Goal: Information Seeking & Learning: Learn about a topic

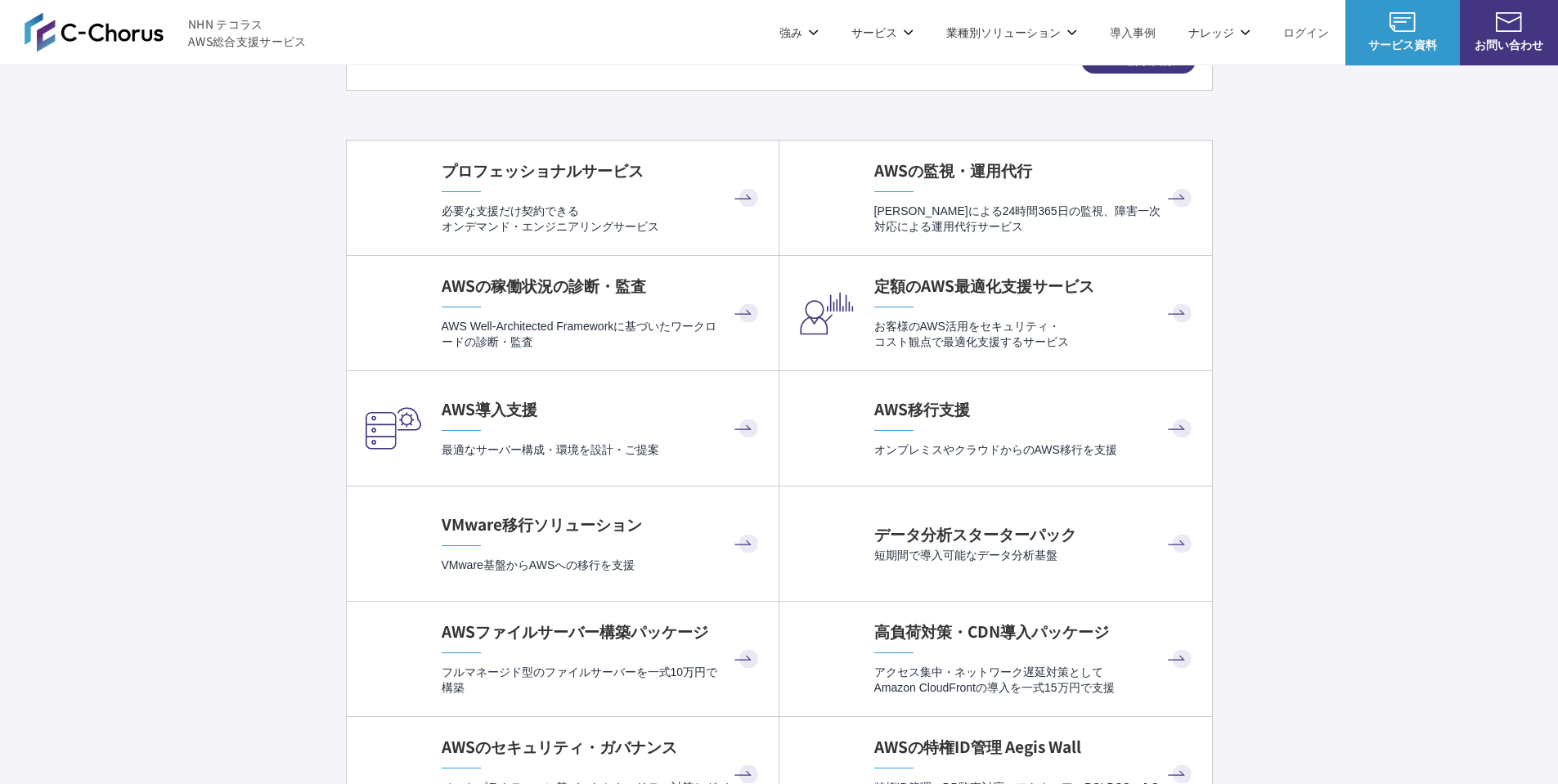
scroll to position [3325, 0]
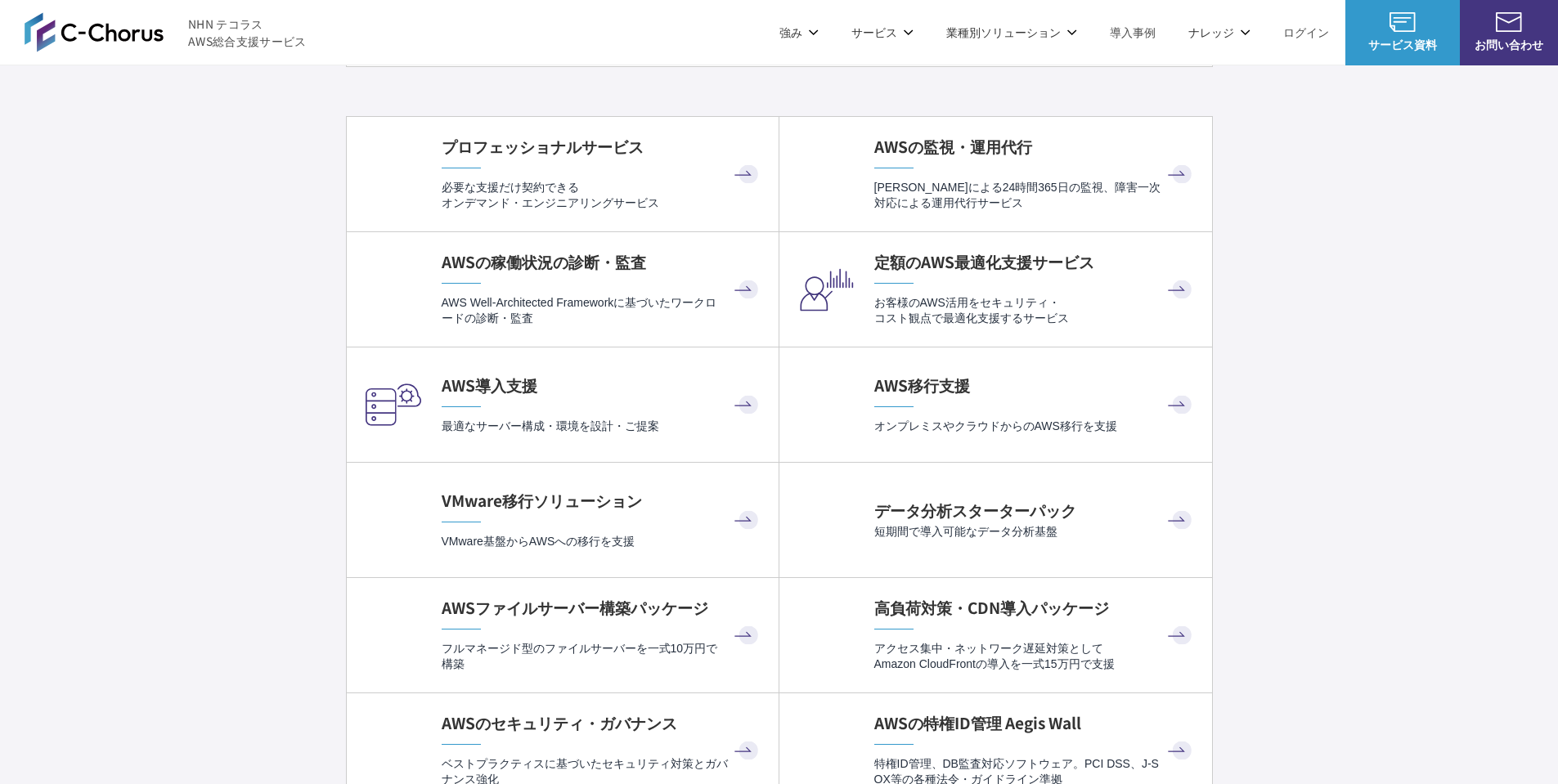
click at [521, 193] on p "必要な支援だけ契約できる オンデマンド・エンジニアリングサービス" at bounding box center [602, 196] width 321 height 32
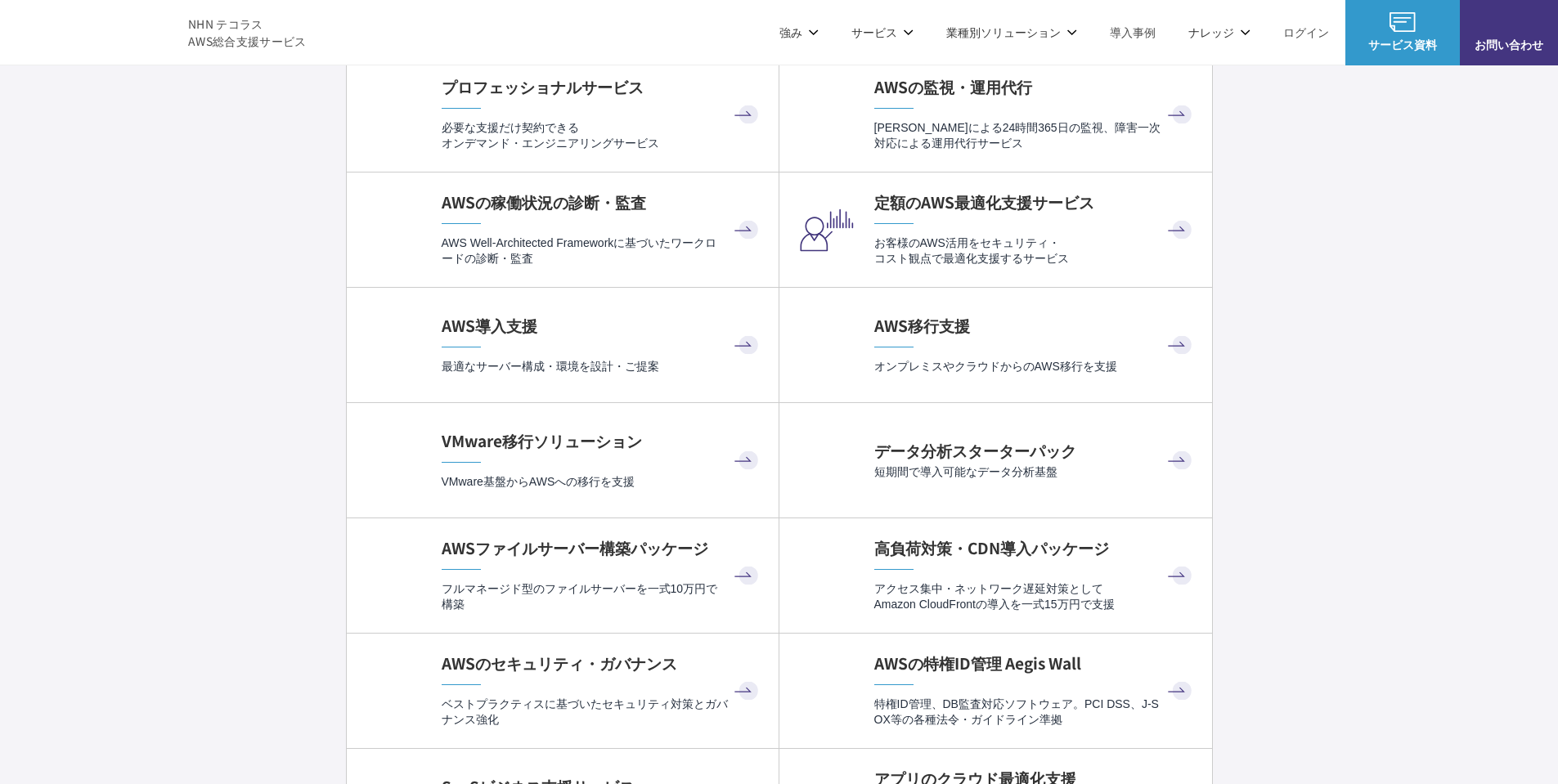
scroll to position [3434, 0]
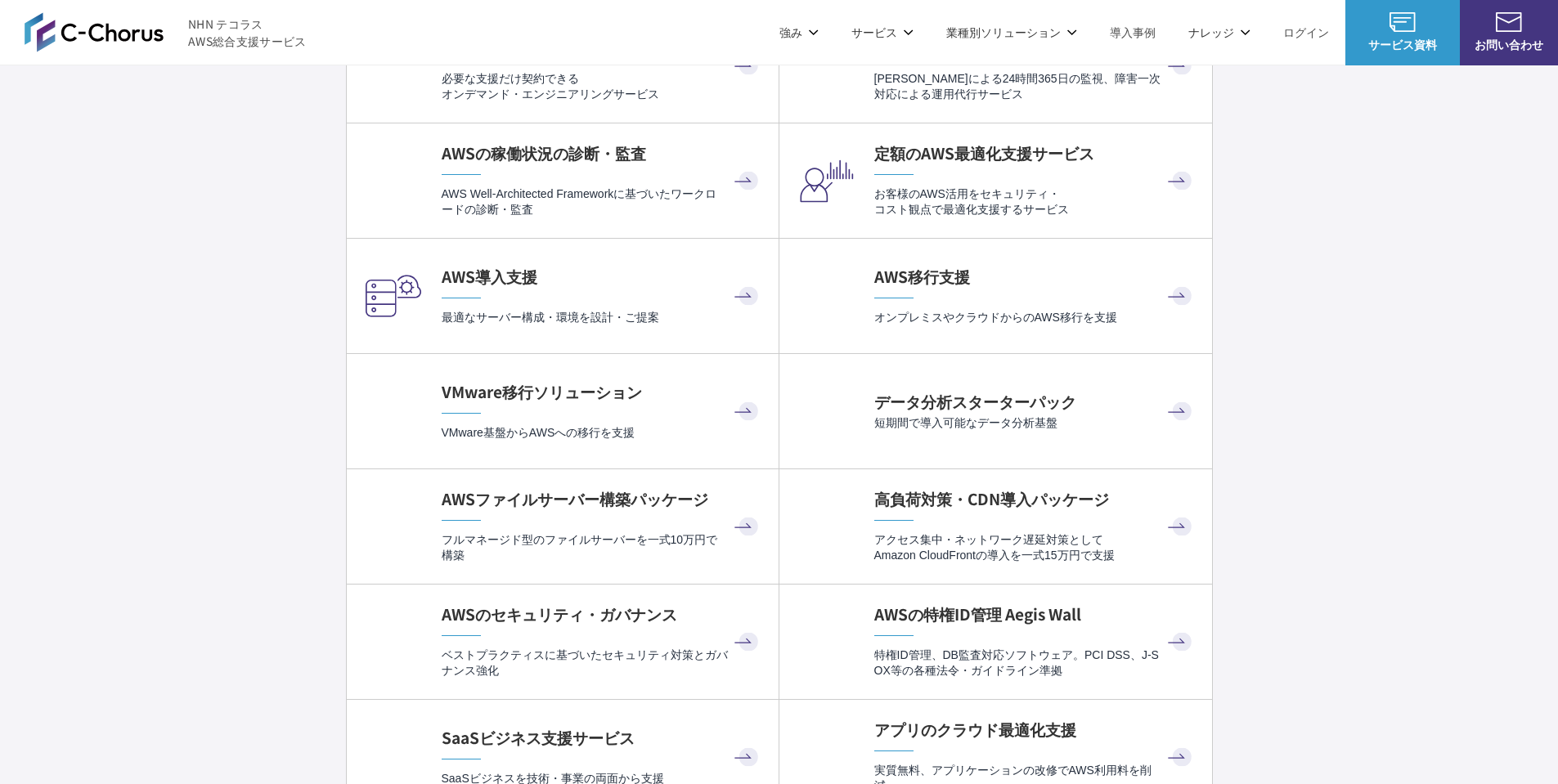
click at [623, 304] on div "AWS導入支援 最適なサーバー構成・環境を設計・ご提案" at bounding box center [602, 295] width 321 height 60
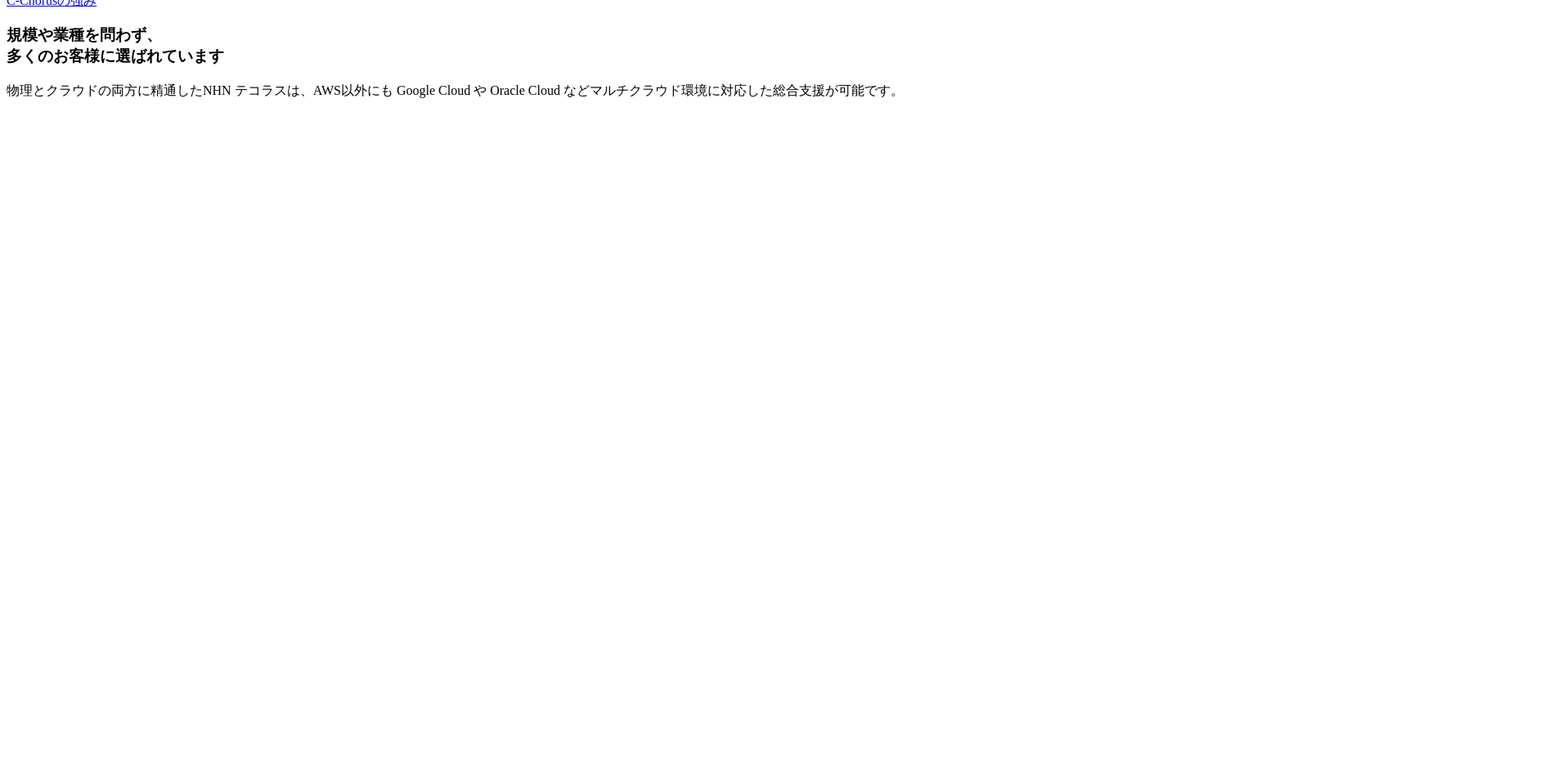
scroll to position [5506, 0]
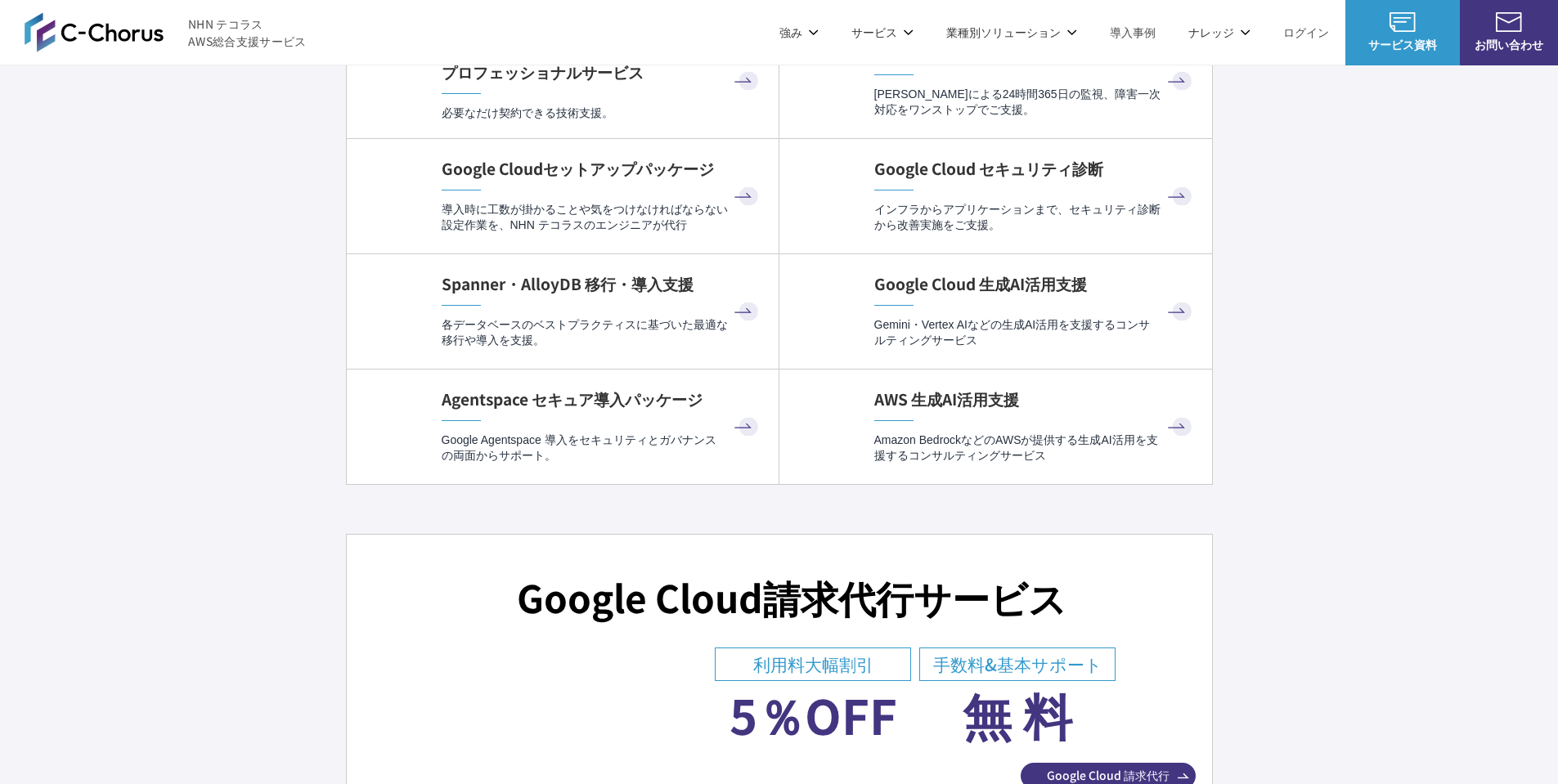
click at [874, 31] on p "サービス" at bounding box center [883, 32] width 62 height 17
click at [73, 28] on img at bounding box center [94, 32] width 139 height 39
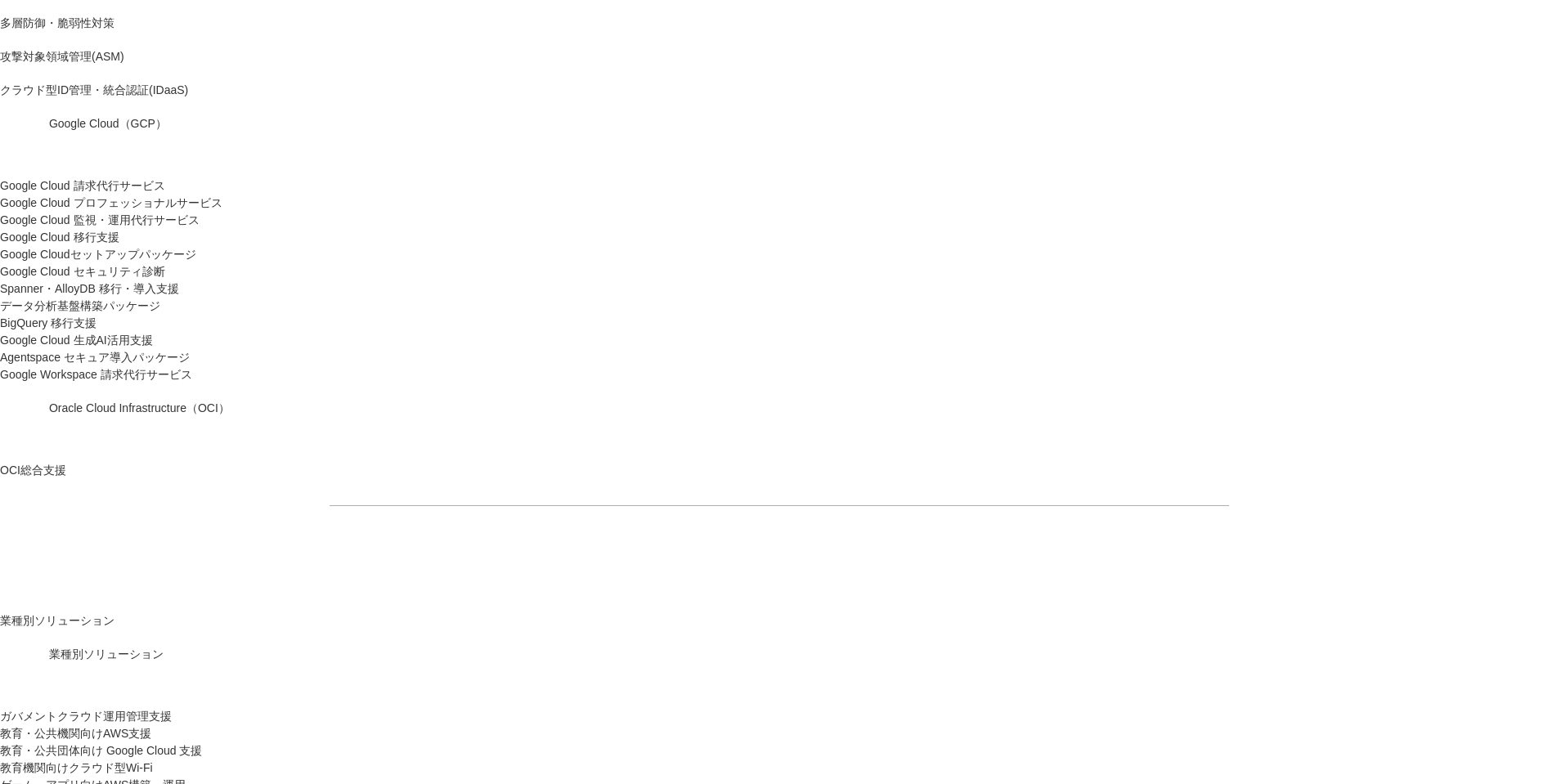
scroll to position [1090, 0]
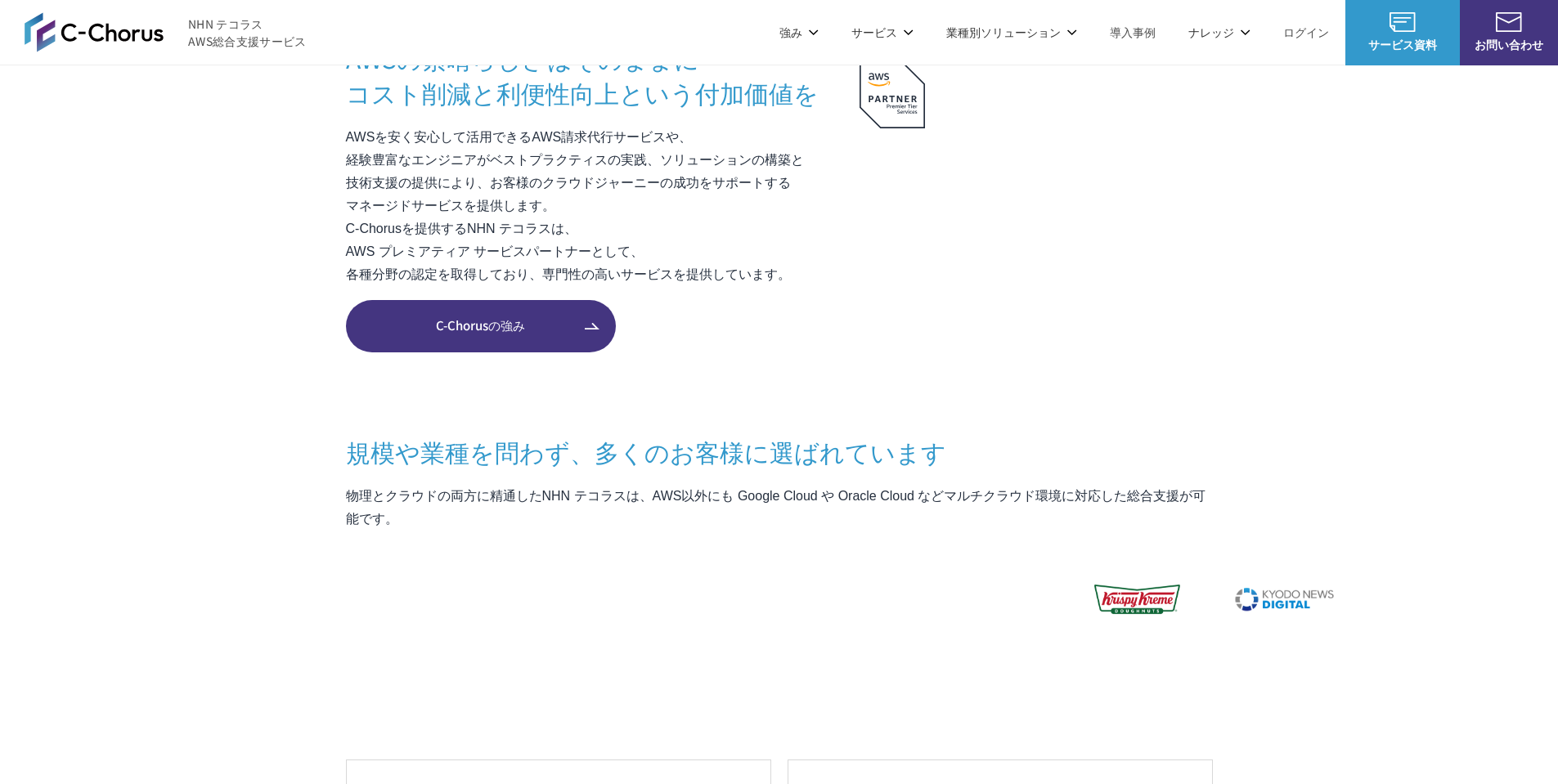
click at [522, 339] on link "C-Chorusの強み" at bounding box center [481, 326] width 270 height 53
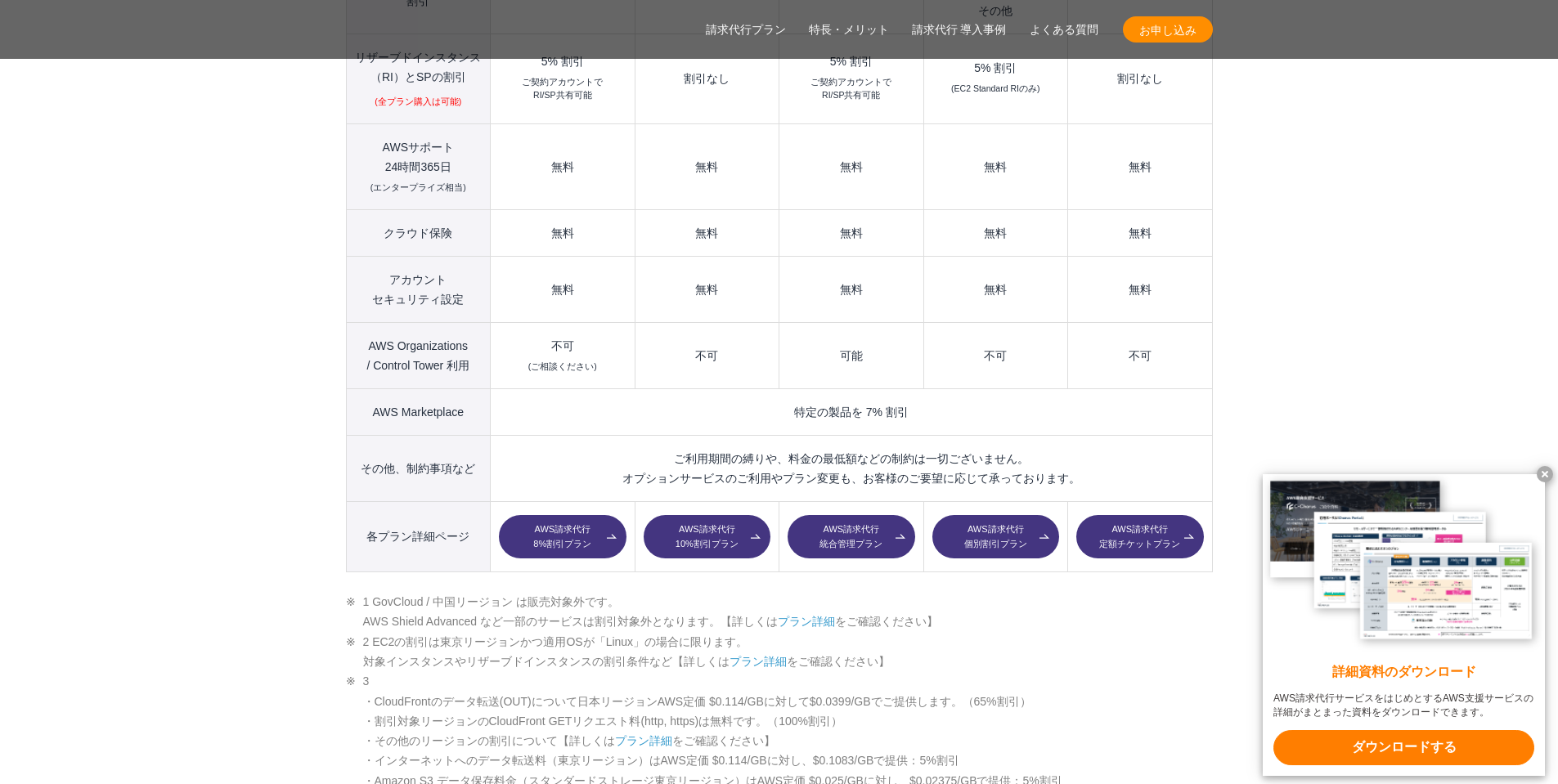
scroll to position [2290, 0]
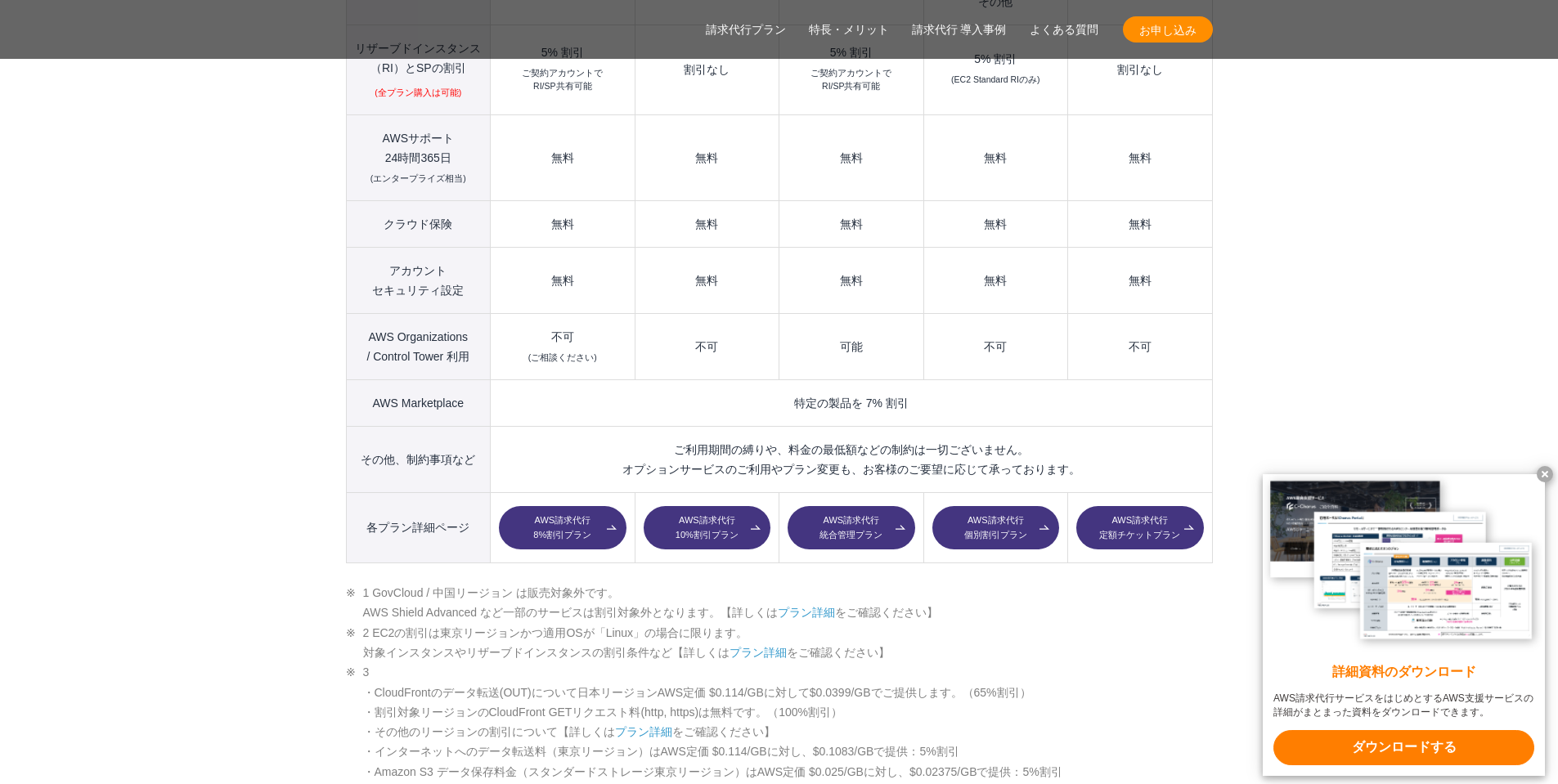
click at [541, 506] on link "AWS請求代行 8%割引プラン" at bounding box center [562, 528] width 127 height 44
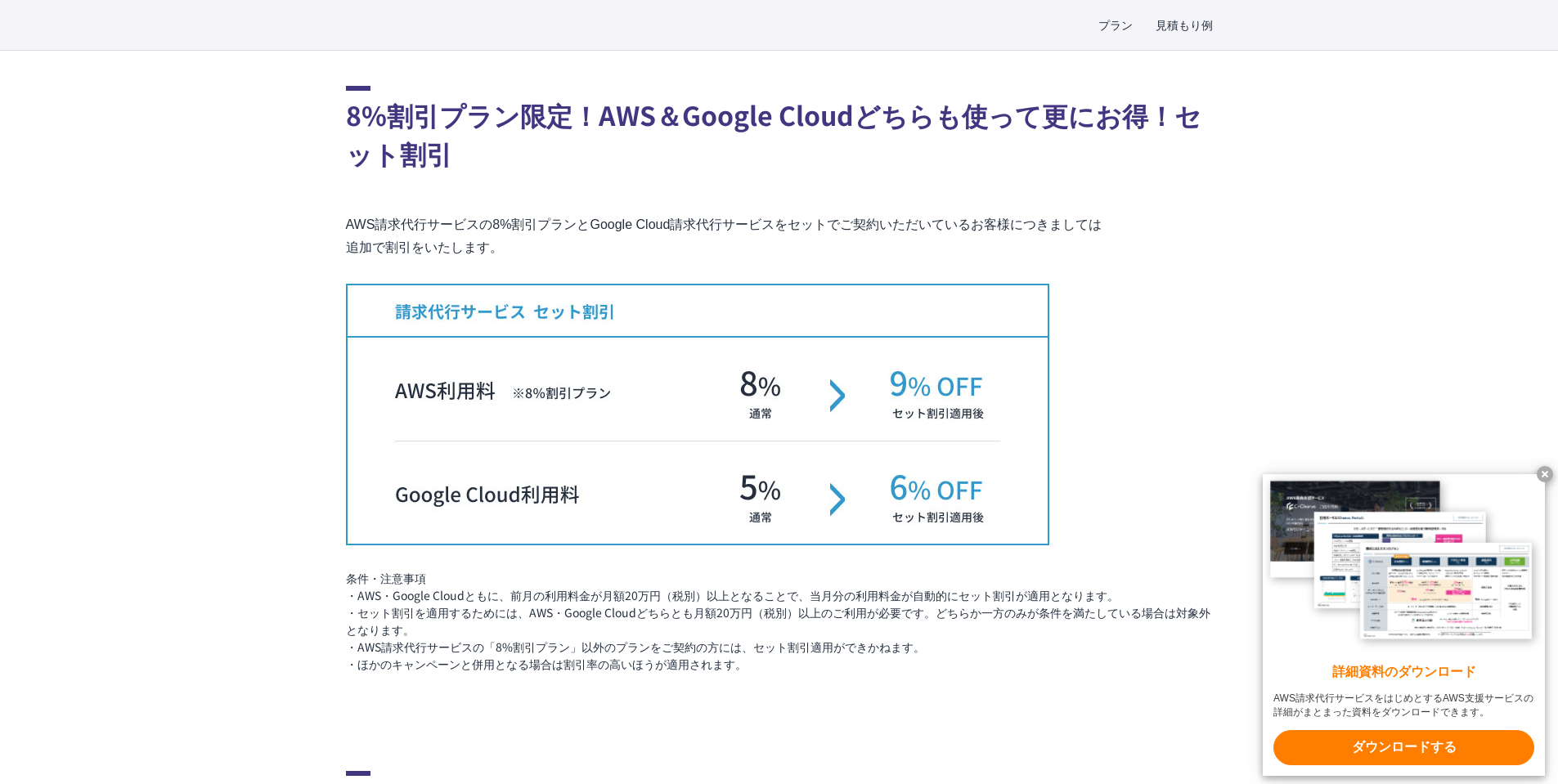
scroll to position [2562, 0]
